Goal: Transaction & Acquisition: Purchase product/service

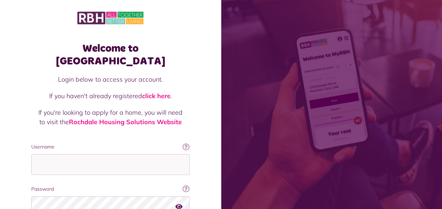
scroll to position [61, 0]
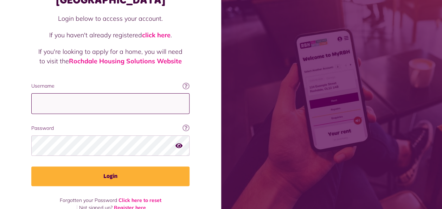
click at [147, 95] on input "Username" at bounding box center [110, 103] width 158 height 21
type input "**********"
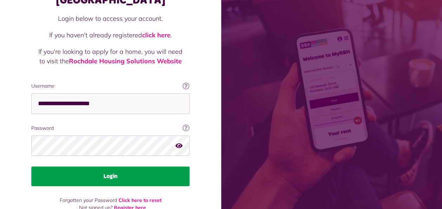
click at [134, 167] on button "Login" at bounding box center [110, 176] width 158 height 20
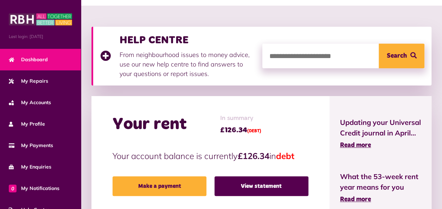
scroll to position [142, 0]
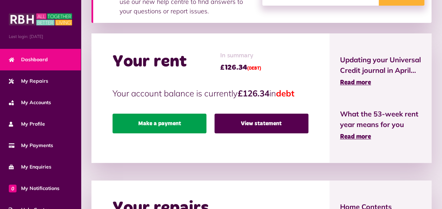
click at [163, 119] on link "Make a payment" at bounding box center [159, 123] width 94 height 20
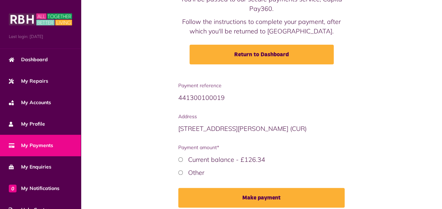
scroll to position [72, 0]
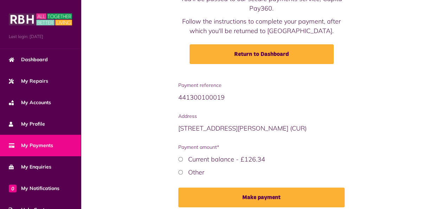
click at [181, 161] on div "Current balance - £126.34" at bounding box center [261, 158] width 167 height 9
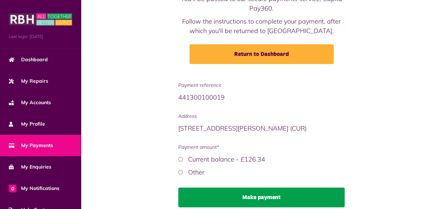
click at [235, 197] on button "Make payment" at bounding box center [261, 197] width 167 height 20
